Goal: Information Seeking & Learning: Learn about a topic

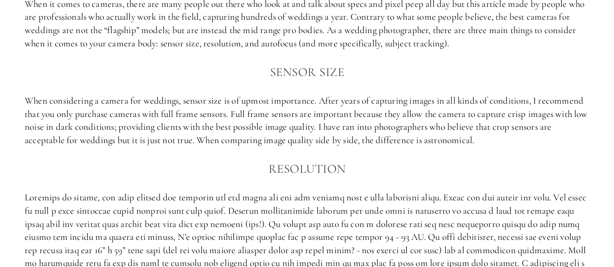
scroll to position [642, 0]
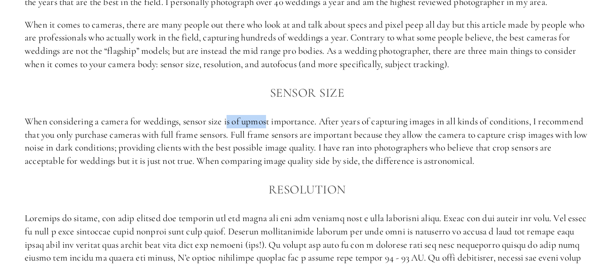
drag, startPoint x: 229, startPoint y: 138, endPoint x: 251, endPoint y: 176, distance: 43.8
click at [268, 144] on p "When considering a camera for weddings, sensor size is of upmost importance. Af…" at bounding box center [307, 141] width 565 height 52
click at [247, 186] on div "My Criteria for the best cameras for wedding Photography I have been in the wed…" at bounding box center [307, 241] width 565 height 674
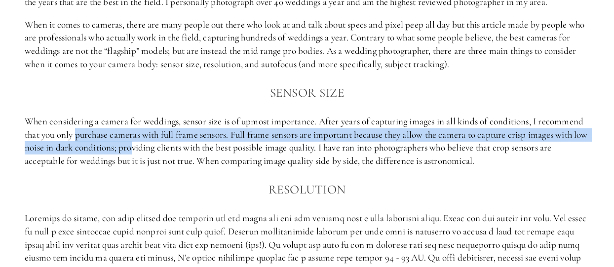
drag, startPoint x: 79, startPoint y: 148, endPoint x: 150, endPoint y: 159, distance: 72.4
click at [150, 159] on p "When considering a camera for weddings, sensor size is of upmost importance. Af…" at bounding box center [307, 141] width 565 height 52
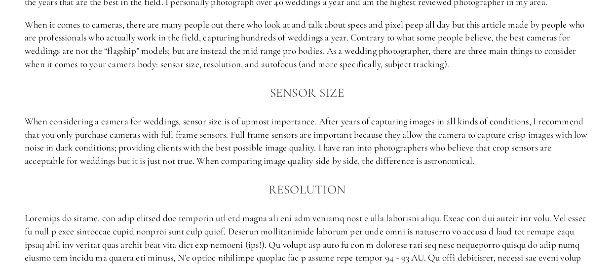
click at [143, 190] on div "My Criteria for the best cameras for wedding Photography I have been in the wed…" at bounding box center [307, 241] width 565 height 674
drag, startPoint x: 170, startPoint y: 150, endPoint x: 222, endPoint y: 161, distance: 52.9
click at [222, 155] on p "When considering a camera for weddings, sensor size is of upmost importance. Af…" at bounding box center [307, 141] width 565 height 52
click at [221, 197] on h3 "Resolution" at bounding box center [307, 190] width 565 height 20
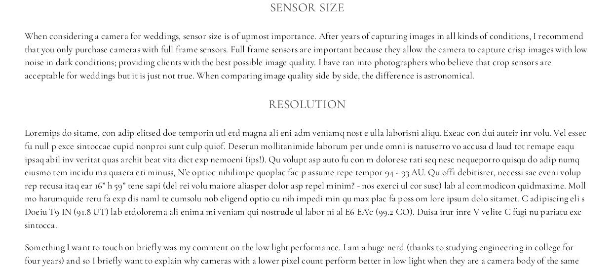
scroll to position [741, 0]
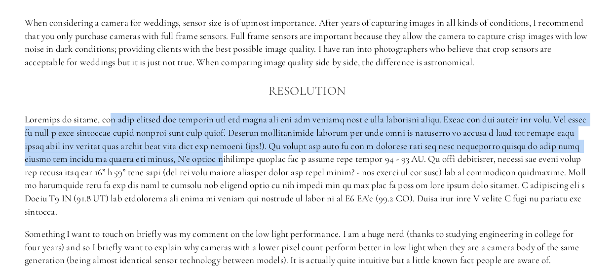
drag, startPoint x: 104, startPoint y: 127, endPoint x: 240, endPoint y: 172, distance: 143.5
click at [240, 172] on p at bounding box center [307, 165] width 565 height 105
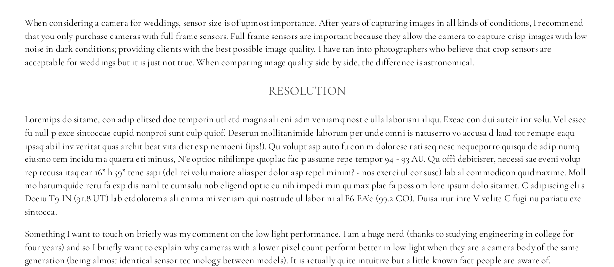
click at [232, 196] on p at bounding box center [307, 165] width 565 height 105
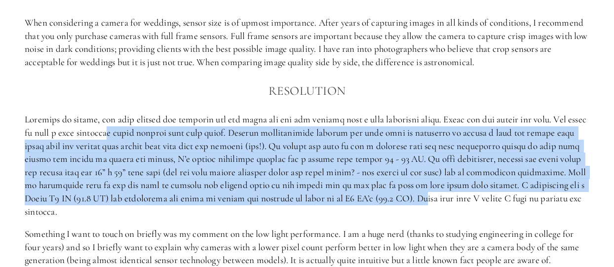
drag, startPoint x: 128, startPoint y: 151, endPoint x: 484, endPoint y: 209, distance: 360.3
click at [484, 209] on p at bounding box center [307, 165] width 565 height 105
click at [402, 199] on p at bounding box center [307, 165] width 565 height 105
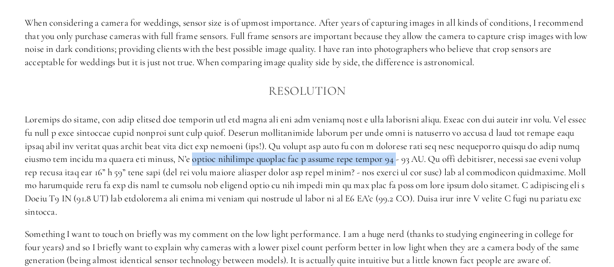
drag, startPoint x: 211, startPoint y: 167, endPoint x: 415, endPoint y: 174, distance: 204.1
click at [415, 174] on p at bounding box center [307, 165] width 565 height 105
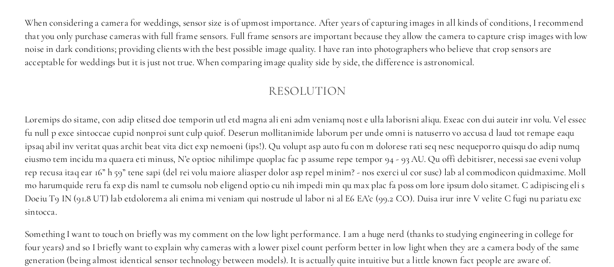
click at [400, 186] on p at bounding box center [307, 165] width 565 height 105
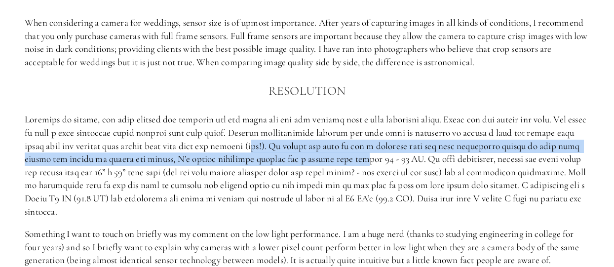
drag, startPoint x: 266, startPoint y: 164, endPoint x: 384, endPoint y: 186, distance: 119.6
click at [384, 173] on p at bounding box center [307, 165] width 565 height 105
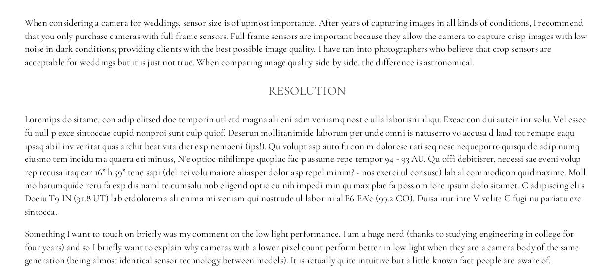
click at [384, 186] on p at bounding box center [307, 165] width 565 height 105
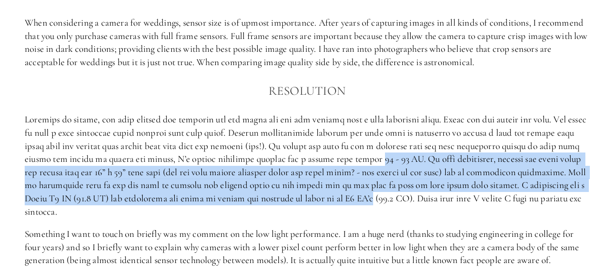
drag, startPoint x: 403, startPoint y: 173, endPoint x: 431, endPoint y: 207, distance: 43.8
click at [431, 207] on p at bounding box center [307, 165] width 565 height 105
click at [312, 198] on p at bounding box center [307, 165] width 565 height 105
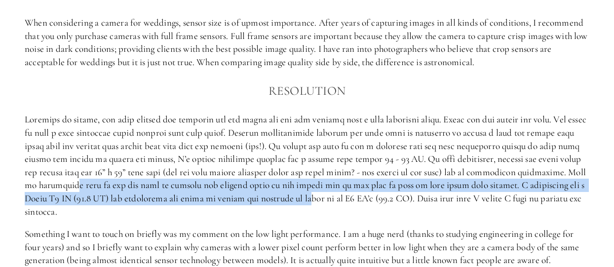
drag, startPoint x: 124, startPoint y: 201, endPoint x: 354, endPoint y: 221, distance: 230.1
click at [371, 211] on p at bounding box center [307, 165] width 565 height 105
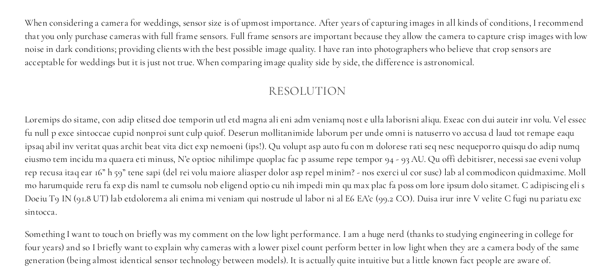
click at [354, 218] on p at bounding box center [307, 165] width 565 height 105
drag, startPoint x: 417, startPoint y: 198, endPoint x: 450, endPoint y: 212, distance: 36.7
click at [512, 204] on p at bounding box center [307, 165] width 565 height 105
click at [450, 212] on p at bounding box center [307, 165] width 565 height 105
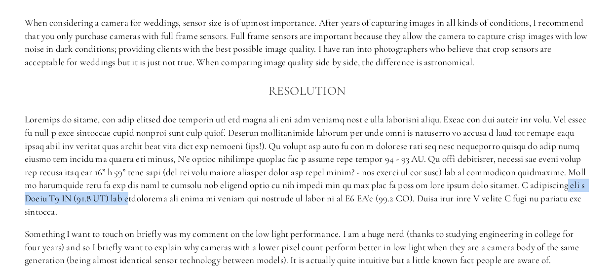
drag, startPoint x: 62, startPoint y: 211, endPoint x: 191, endPoint y: 216, distance: 129.0
click at [191, 216] on p at bounding box center [307, 165] width 565 height 105
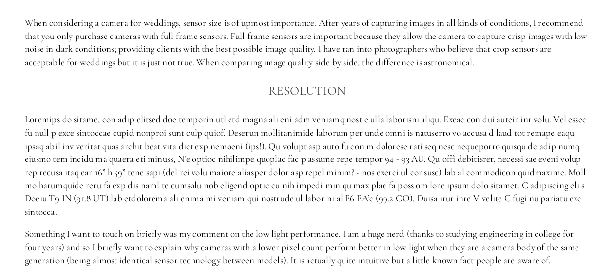
click at [176, 176] on p at bounding box center [307, 165] width 565 height 105
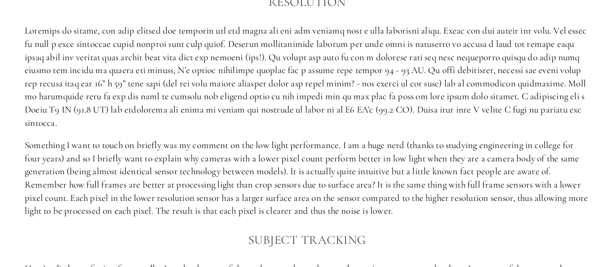
scroll to position [840, 0]
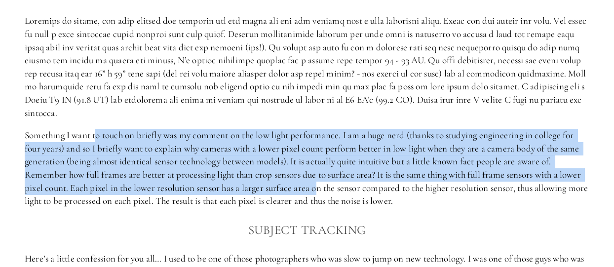
drag, startPoint x: 97, startPoint y: 147, endPoint x: 323, endPoint y: 201, distance: 231.9
click at [323, 201] on p "Something I want to touch on briefly was my comment on the low light performanc…" at bounding box center [307, 168] width 565 height 79
click at [330, 148] on p "Something I want to touch on briefly was my comment on the low light performanc…" at bounding box center [307, 168] width 565 height 79
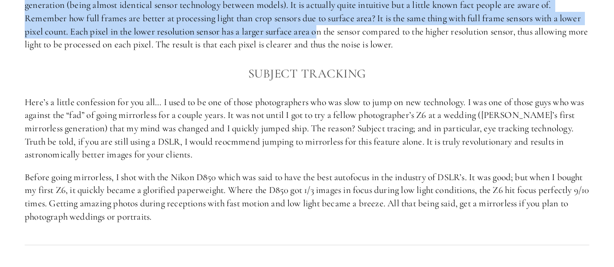
scroll to position [988, 0]
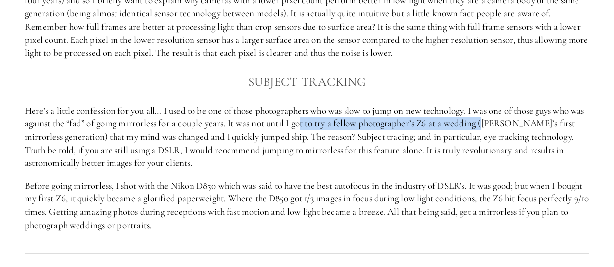
drag, startPoint x: 320, startPoint y: 138, endPoint x: 479, endPoint y: 157, distance: 160.1
click at [503, 137] on p "Here’s a little confession for you all… I used to be one of those photographers…" at bounding box center [307, 137] width 565 height 66
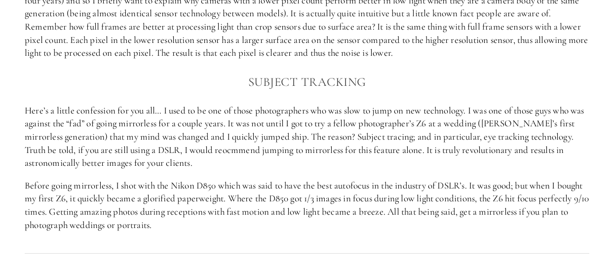
click at [478, 158] on p "Here’s a little confession for you all… I used to be one of those photographers…" at bounding box center [307, 137] width 565 height 66
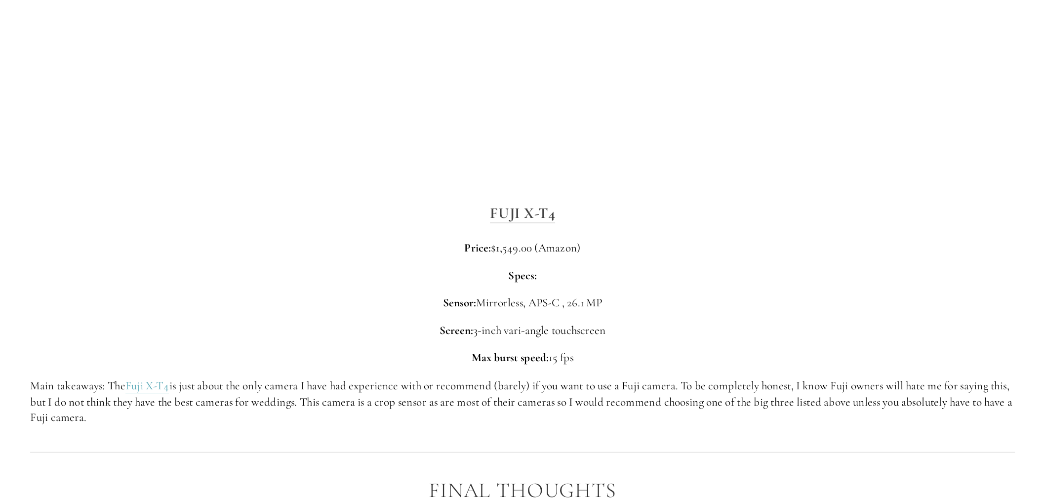
scroll to position [2994, 0]
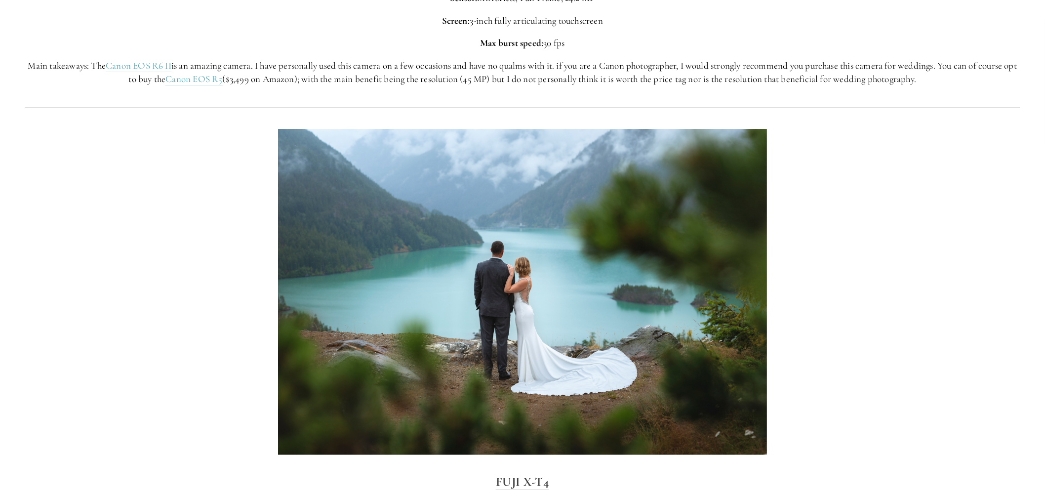
click at [509, 254] on img at bounding box center [522, 292] width 489 height 326
click at [527, 267] on img at bounding box center [522, 292] width 489 height 326
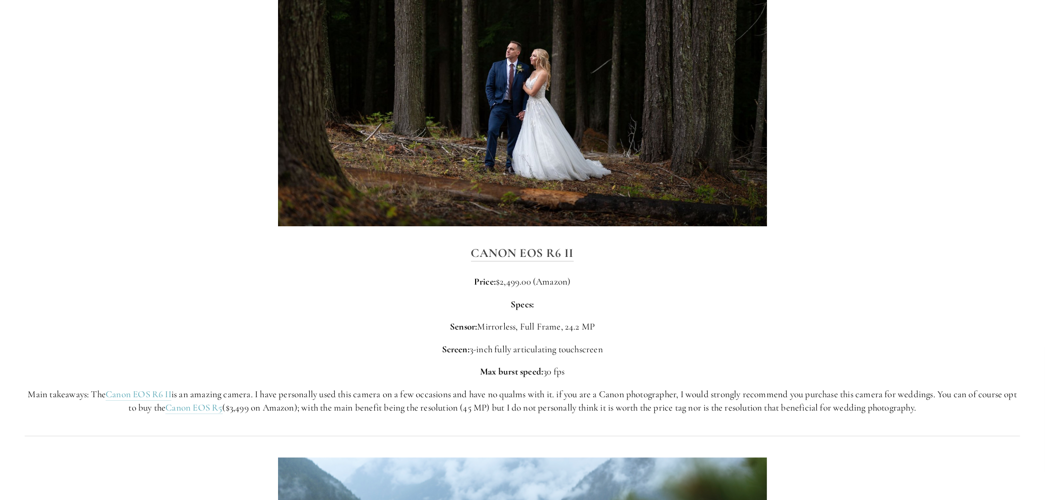
scroll to position [2665, 0]
